Goal: Communication & Community: Answer question/provide support

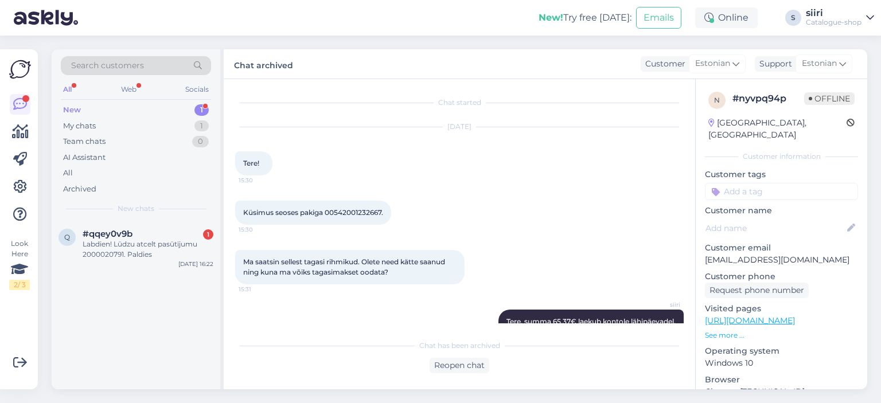
scroll to position [18, 0]
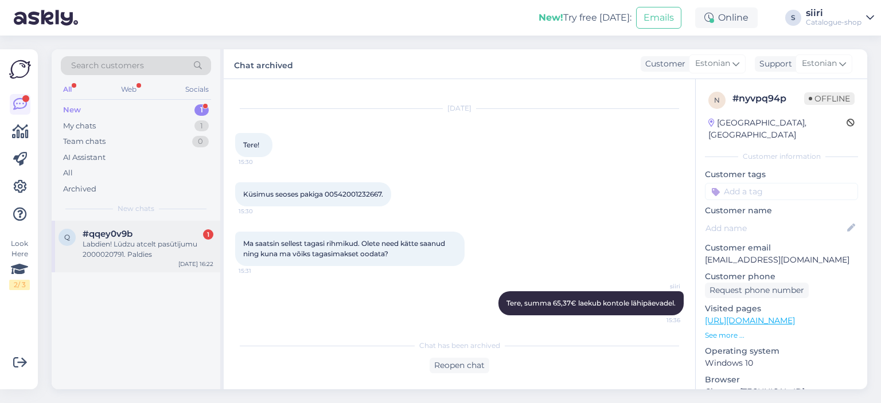
click at [127, 246] on div "Labdien! Lūdzu atcelt pasūtījumu 2000020791. Paldies" at bounding box center [148, 249] width 131 height 21
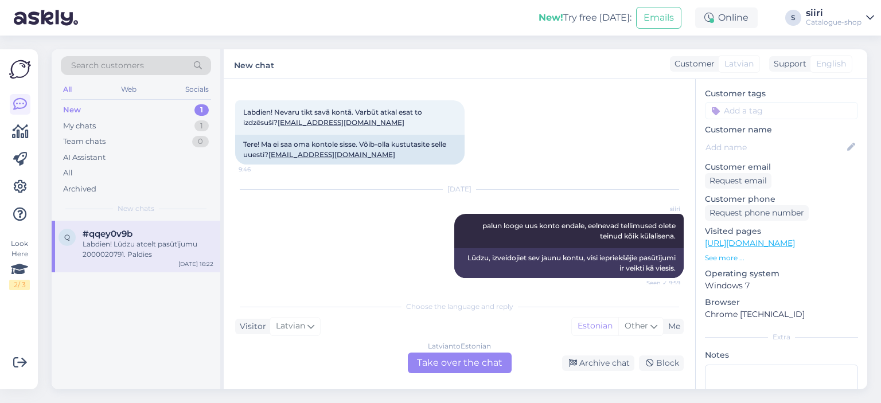
scroll to position [223, 0]
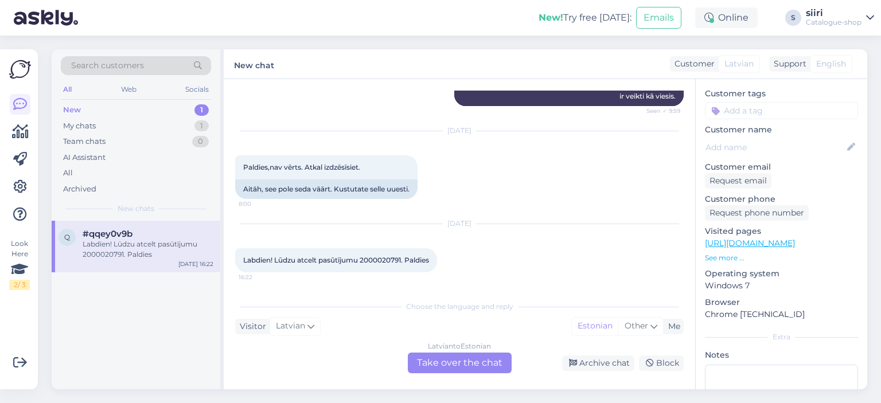
click at [476, 366] on div "[DEMOGRAPHIC_DATA] to Estonian Take over the chat" at bounding box center [460, 363] width 104 height 21
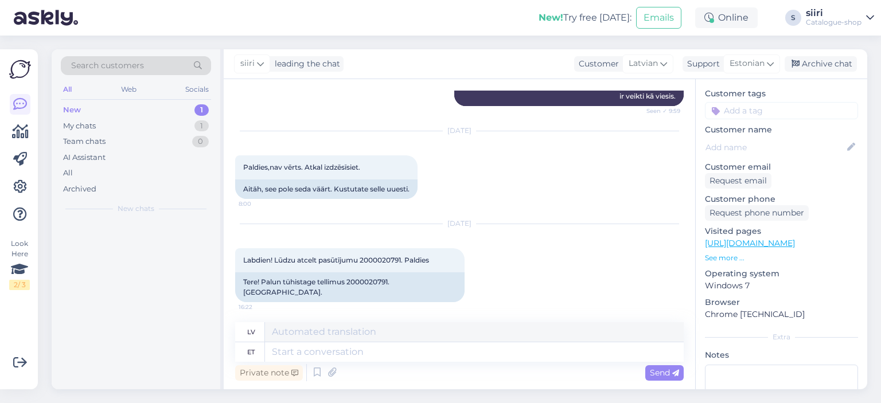
scroll to position [216, 0]
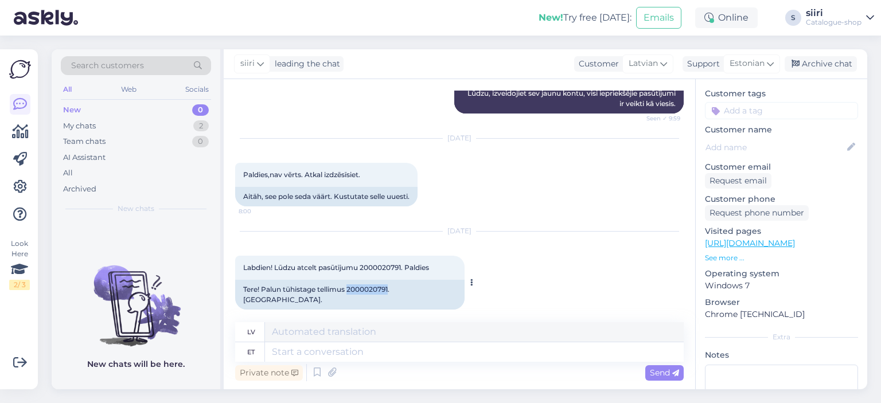
drag, startPoint x: 349, startPoint y: 291, endPoint x: 391, endPoint y: 294, distance: 42.0
click at [391, 294] on div "Tere! Palun tühistage tellimus 2000020791. [GEOGRAPHIC_DATA]." at bounding box center [350, 295] width 230 height 30
copy div "2000020791"
click at [328, 355] on textarea at bounding box center [474, 353] width 419 height 20
type textarea "Poli"
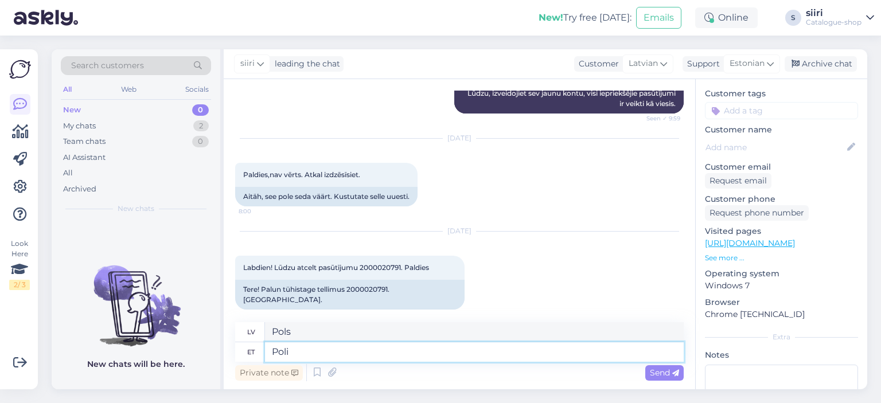
type textarea "Pols"
type textarea "Polo"
type textarea "Polo särk"
type textarea "Polo krekls"
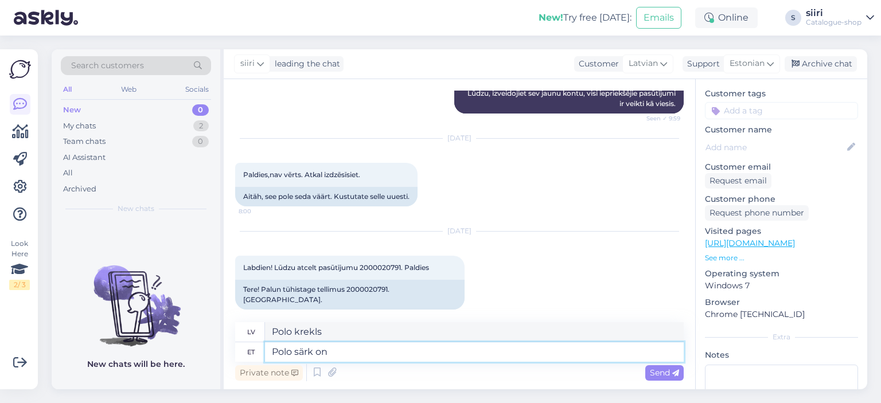
type textarea "Polo särk on"
type textarea "Polo krekls ir"
type textarea "Polo särk on tühistatud"
type textarea "Polo krekls ir atcelts"
type textarea "Polo särk on tühistatud"
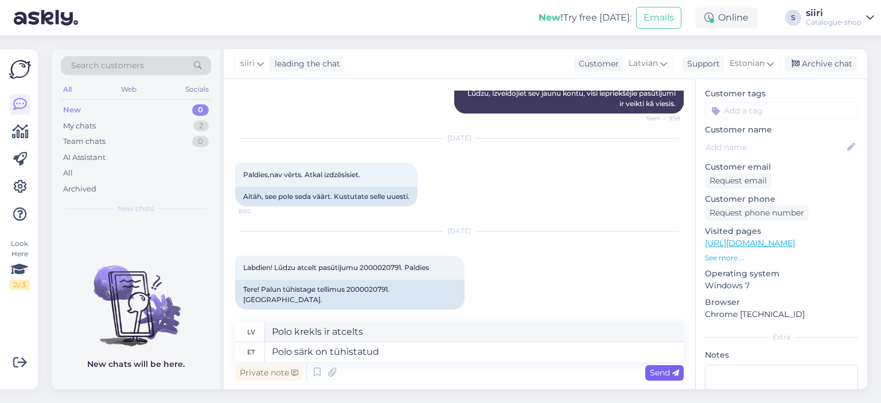
click at [666, 374] on span "Send" at bounding box center [664, 373] width 29 height 10
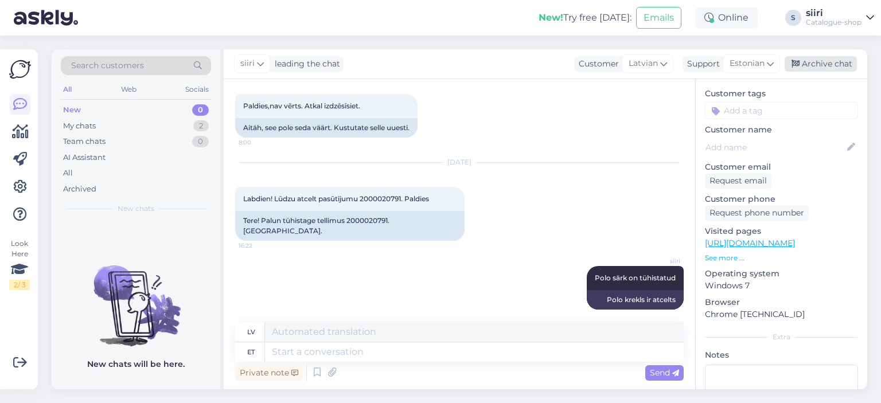
click at [826, 61] on div "Archive chat" at bounding box center [821, 63] width 72 height 15
